Goal: Use online tool/utility: Utilize a website feature to perform a specific function

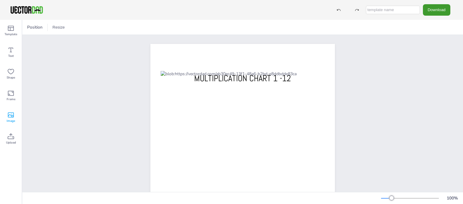
click at [11, 120] on span "Image" at bounding box center [11, 121] width 8 height 5
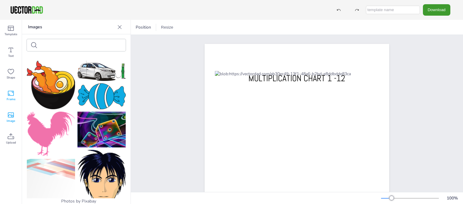
click at [10, 87] on div "Frame" at bounding box center [11, 96] width 22 height 22
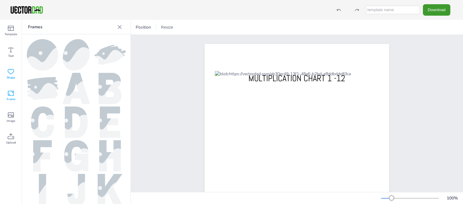
click at [8, 74] on icon at bounding box center [10, 71] width 7 height 7
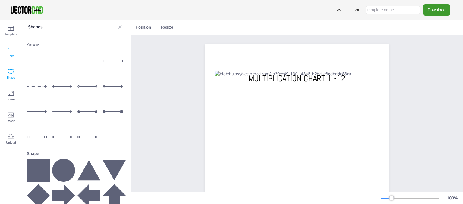
click at [12, 51] on icon at bounding box center [10, 49] width 7 height 7
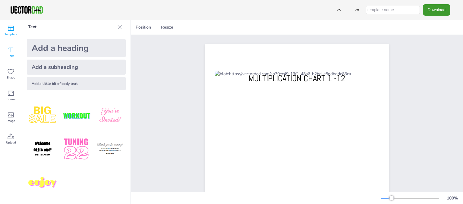
click at [11, 32] on icon at bounding box center [10, 28] width 7 height 7
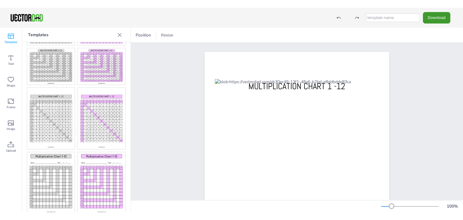
scroll to position [193, 0]
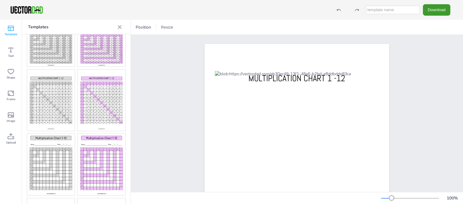
click at [53, 95] on img at bounding box center [51, 100] width 48 height 61
click at [168, 27] on button "Resize" at bounding box center [166, 28] width 17 height 10
click at [144, 23] on div "Position" at bounding box center [143, 28] width 20 height 10
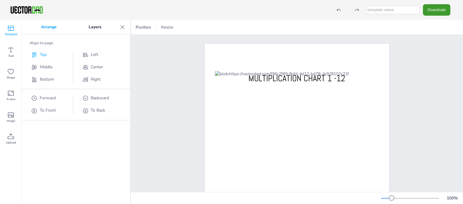
click at [42, 56] on span "Top" at bounding box center [43, 55] width 7 height 6
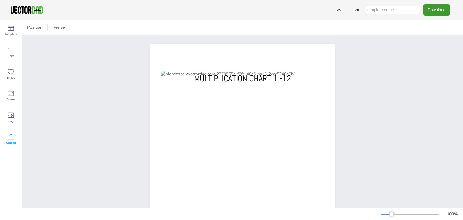
click at [18, 133] on div "Upload" at bounding box center [11, 139] width 22 height 22
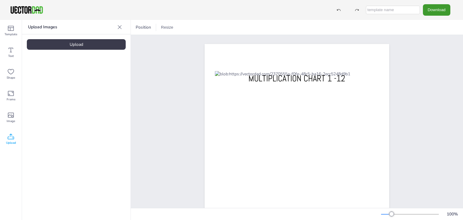
click at [78, 42] on div "Upload" at bounding box center [76, 44] width 99 height 11
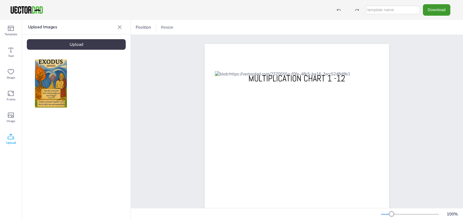
click at [119, 25] on icon at bounding box center [120, 27] width 6 height 6
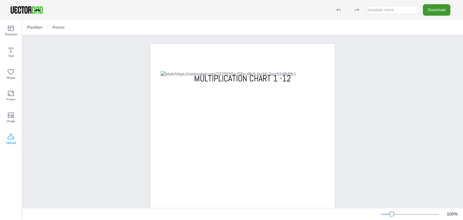
click at [12, 130] on div "Upload" at bounding box center [11, 139] width 22 height 22
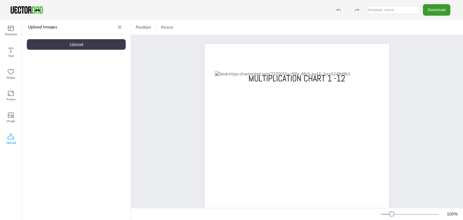
click at [89, 46] on div "Upload" at bounding box center [76, 44] width 99 height 11
click at [87, 42] on div "Upload" at bounding box center [76, 44] width 99 height 11
click at [15, 111] on div "Image" at bounding box center [11, 118] width 22 height 22
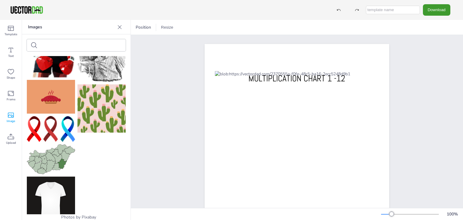
scroll to position [786, 0]
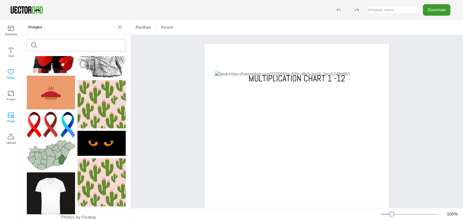
click at [12, 72] on icon at bounding box center [10, 71] width 7 height 7
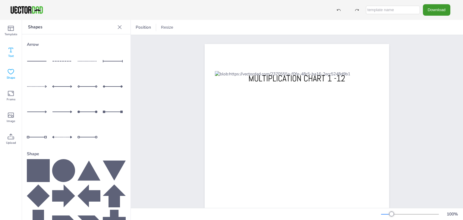
click at [7, 51] on icon at bounding box center [10, 49] width 7 height 7
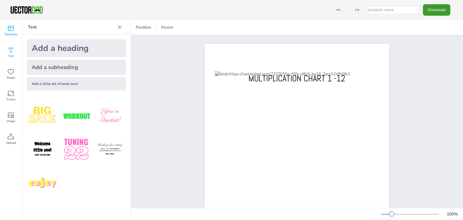
click at [12, 34] on span "Template" at bounding box center [11, 34] width 13 height 5
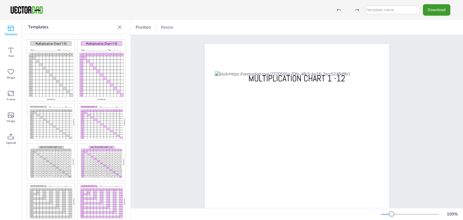
click at [60, 154] on img at bounding box center [51, 161] width 48 height 37
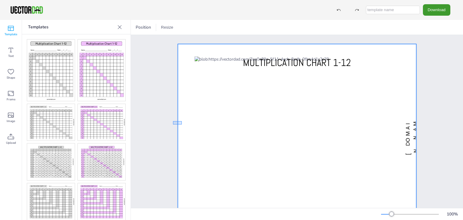
drag, startPoint x: 173, startPoint y: 121, endPoint x: 181, endPoint y: 124, distance: 8.8
click at [181, 124] on div "vectordad.com MULTIPLICATION CHART 1-12" at bounding box center [297, 136] width 256 height 184
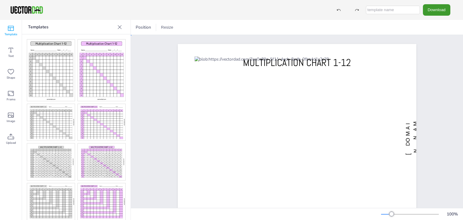
click at [181, 124] on div at bounding box center [297, 136] width 238 height 184
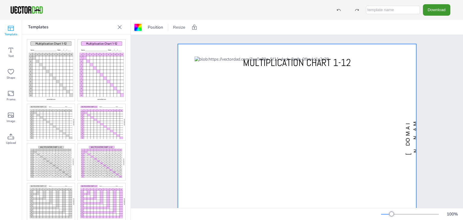
click at [136, 26] on div at bounding box center [137, 27] width 7 height 7
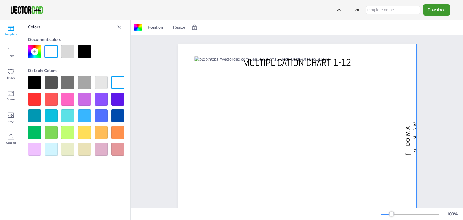
click at [153, 91] on div "vectordad.com MULTIPLICATION CHART 1-12" at bounding box center [297, 136] width 290 height 202
